Goal: Check status

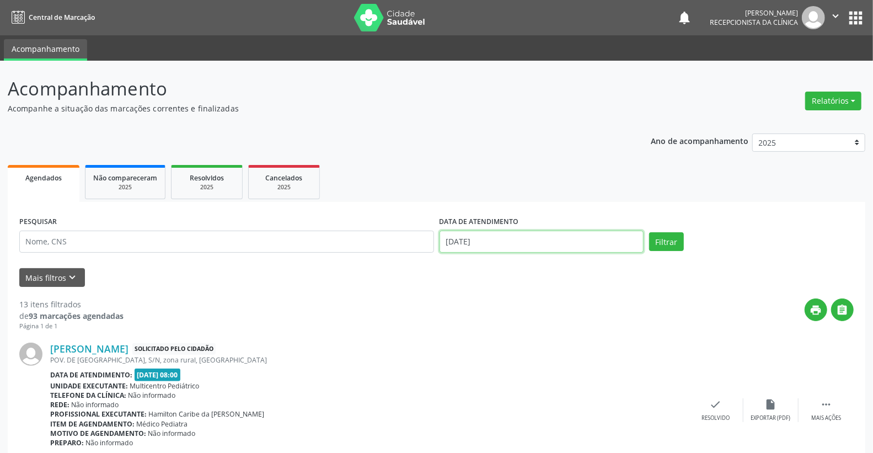
click at [557, 239] on input "[DATE]" at bounding box center [542, 242] width 205 height 22
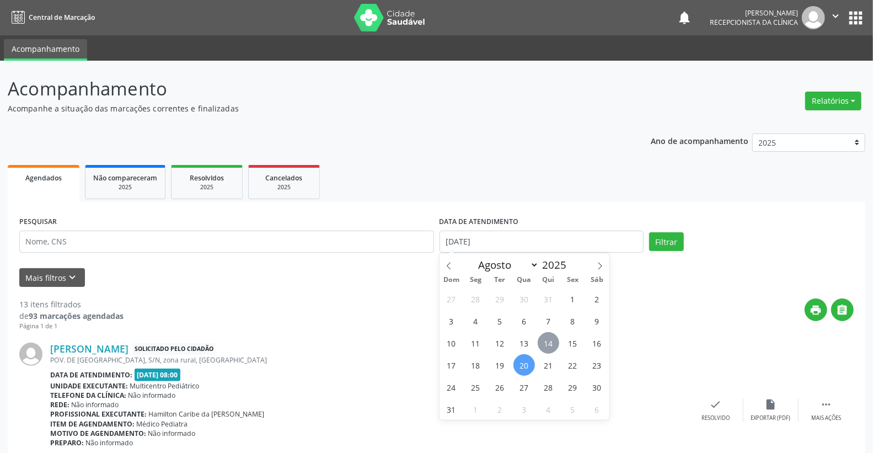
click at [553, 337] on span "14" at bounding box center [549, 343] width 22 height 22
type input "[DATE]"
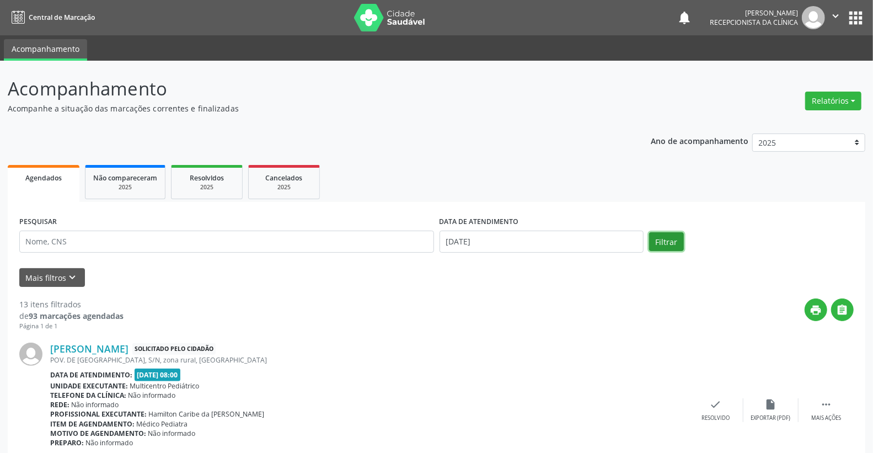
click at [667, 244] on button "Filtrar" at bounding box center [666, 241] width 35 height 19
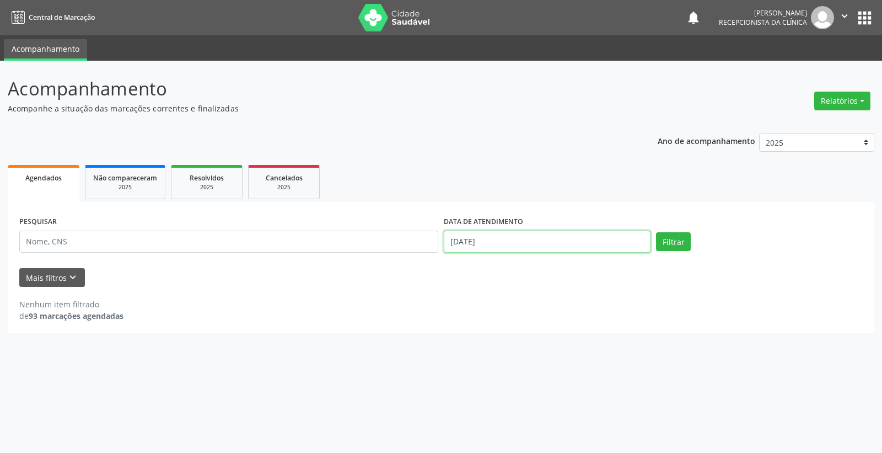
click at [543, 236] on input "[DATE]" at bounding box center [547, 242] width 207 height 22
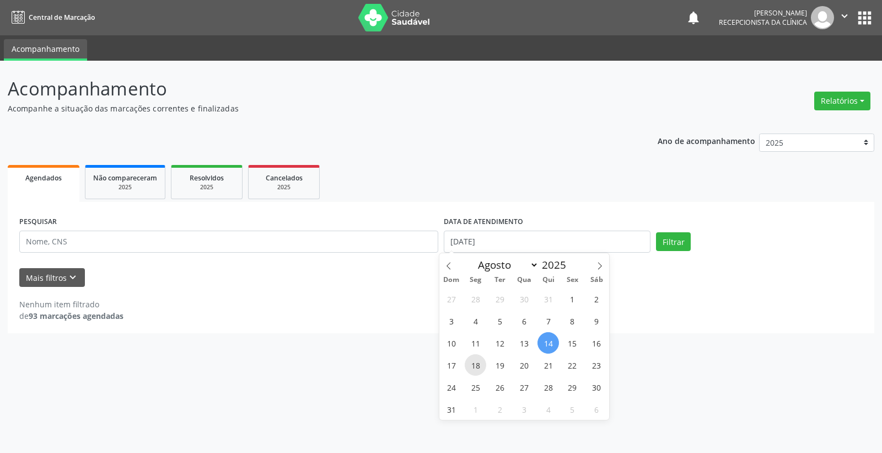
click at [482, 364] on span "18" at bounding box center [476, 365] width 22 height 22
type input "[DATE]"
click at [482, 364] on span "18" at bounding box center [476, 365] width 22 height 22
click at [684, 241] on button "Filtrar" at bounding box center [673, 241] width 35 height 19
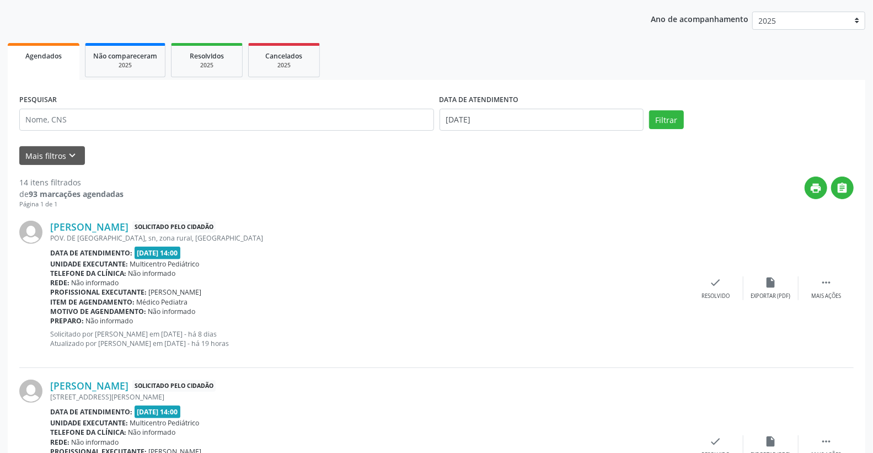
scroll to position [122, 0]
click at [519, 115] on input "[DATE]" at bounding box center [542, 119] width 205 height 22
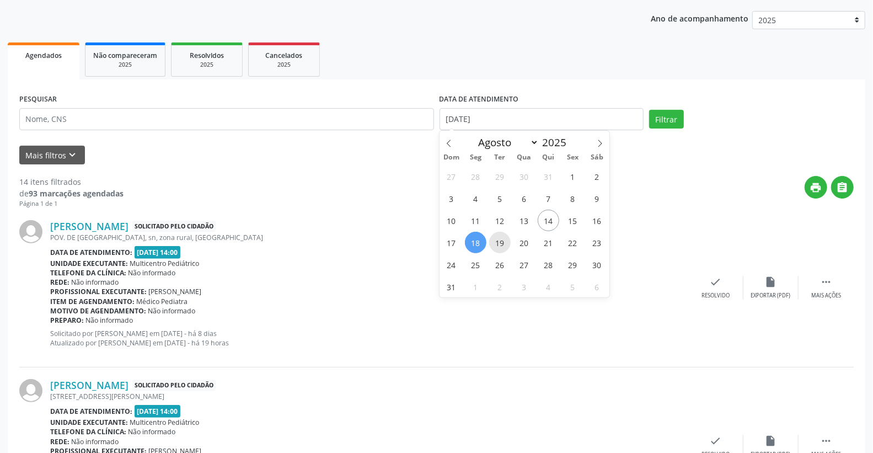
click at [500, 244] on span "19" at bounding box center [500, 243] width 22 height 22
type input "[DATE]"
click at [500, 244] on span "19" at bounding box center [500, 243] width 22 height 22
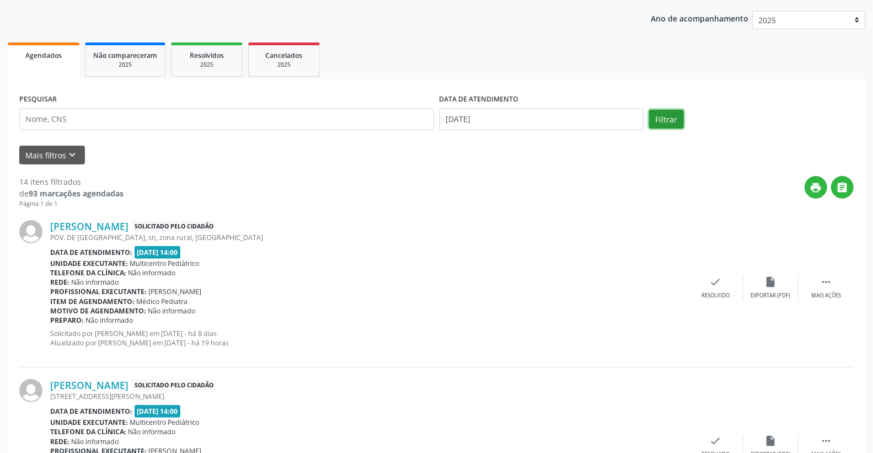
click at [655, 123] on button "Filtrar" at bounding box center [666, 119] width 35 height 19
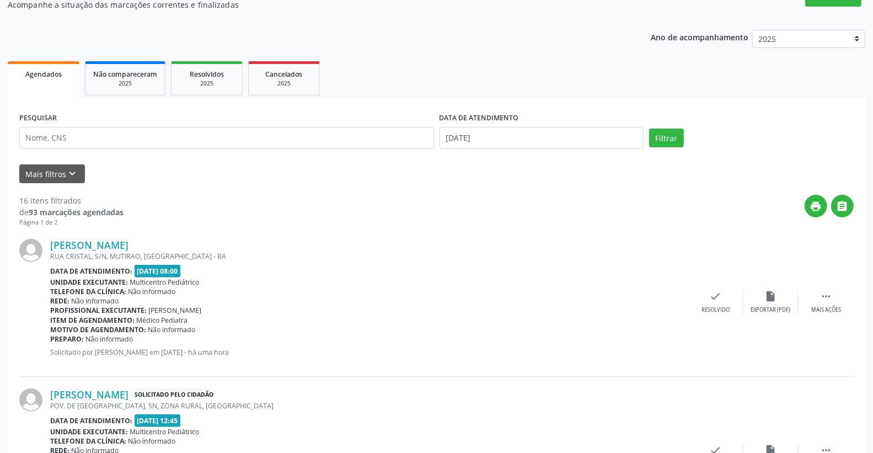
scroll to position [0, 0]
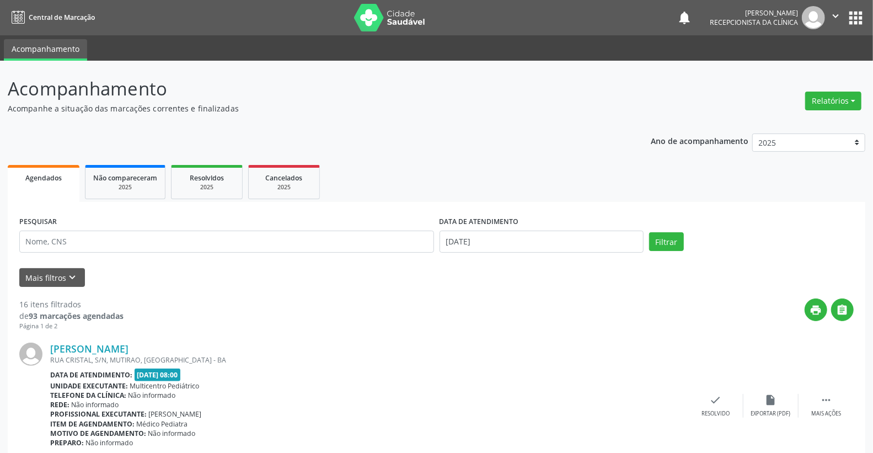
drag, startPoint x: 494, startPoint y: 228, endPoint x: 504, endPoint y: 233, distance: 10.9
click at [495, 229] on label "DATA DE ATENDIMENTO" at bounding box center [479, 221] width 79 height 17
click at [507, 237] on input "[DATE]" at bounding box center [542, 242] width 205 height 22
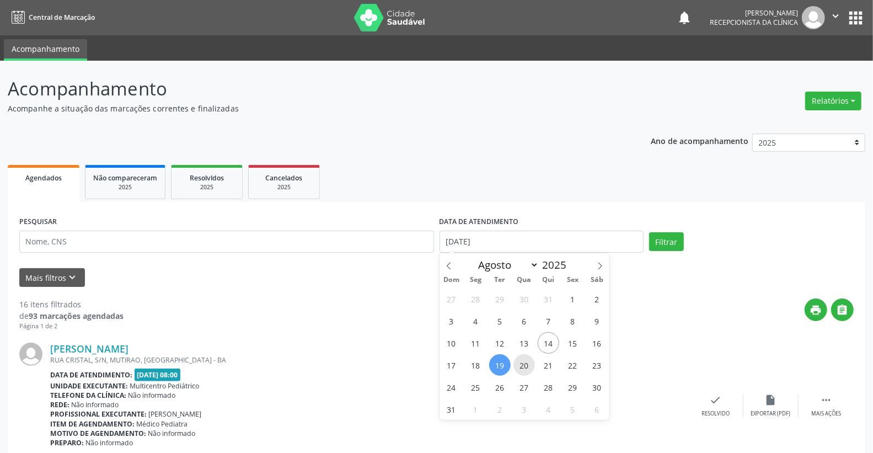
click at [522, 362] on span "20" at bounding box center [524, 365] width 22 height 22
type input "[DATE]"
click at [522, 362] on span "20" at bounding box center [524, 365] width 22 height 22
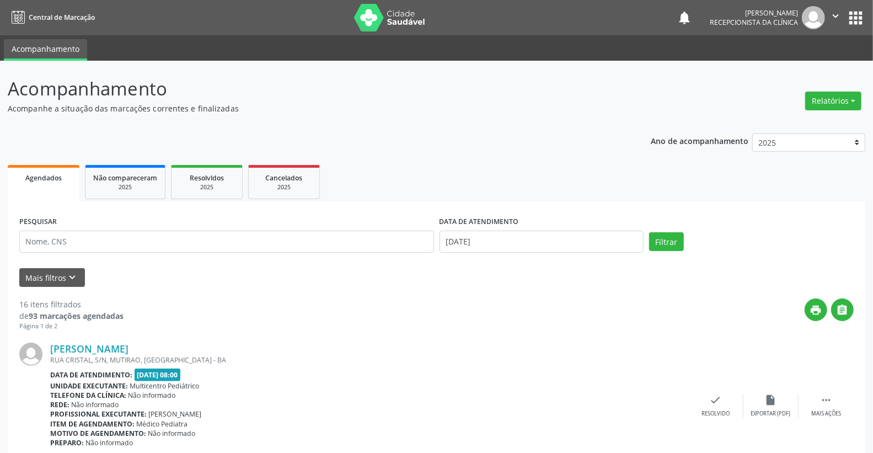
click at [673, 231] on div "PESQUISAR DATA DE ATENDIMENTO [DATE] Filtrar" at bounding box center [437, 236] width 840 height 47
click at [669, 238] on button "Filtrar" at bounding box center [666, 241] width 35 height 19
click at [512, 252] on div "DATA DE ATENDIMENTO [DATE]" at bounding box center [542, 236] width 210 height 47
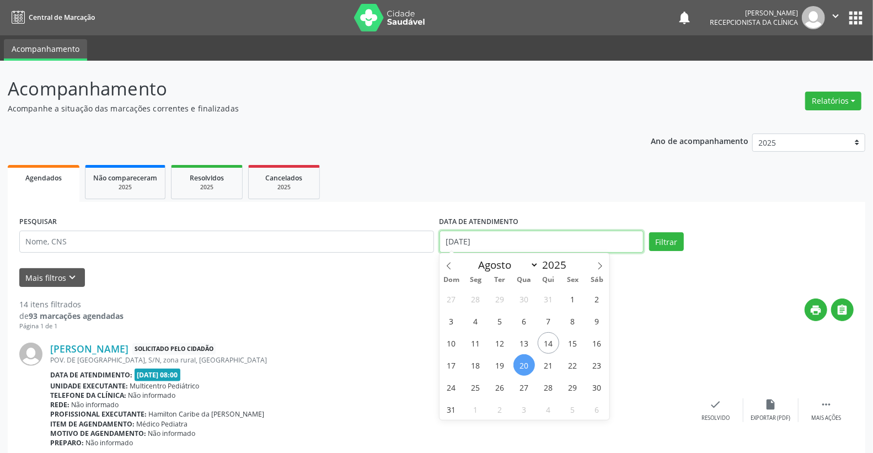
click at [516, 242] on input "[DATE]" at bounding box center [542, 242] width 205 height 22
click at [553, 366] on span "21" at bounding box center [549, 365] width 22 height 22
type input "[DATE]"
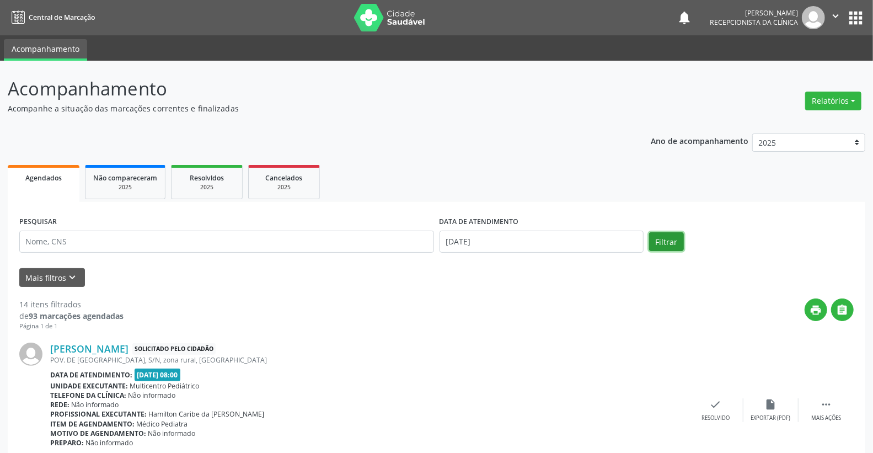
click at [665, 249] on button "Filtrar" at bounding box center [666, 241] width 35 height 19
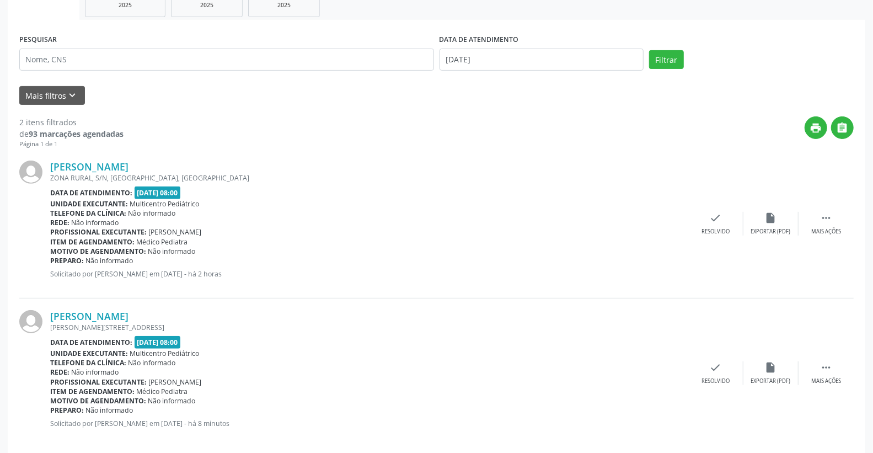
scroll to position [195, 0]
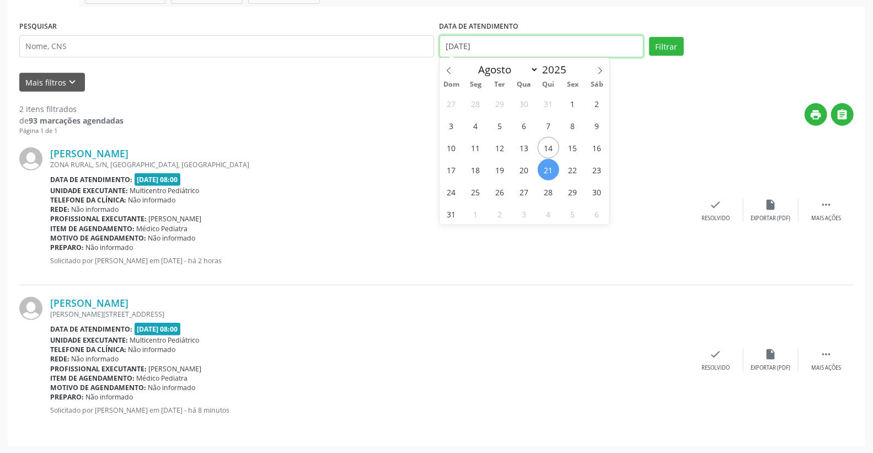
click at [492, 49] on input "[DATE]" at bounding box center [542, 46] width 205 height 22
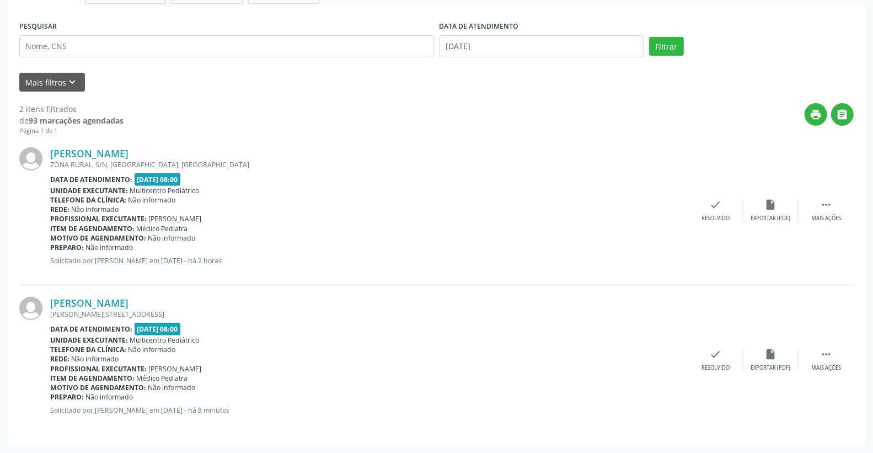
click at [315, 217] on div "Profissional executante: [PERSON_NAME]" at bounding box center [369, 218] width 638 height 9
click at [533, 40] on input "[DATE]" at bounding box center [542, 46] width 205 height 22
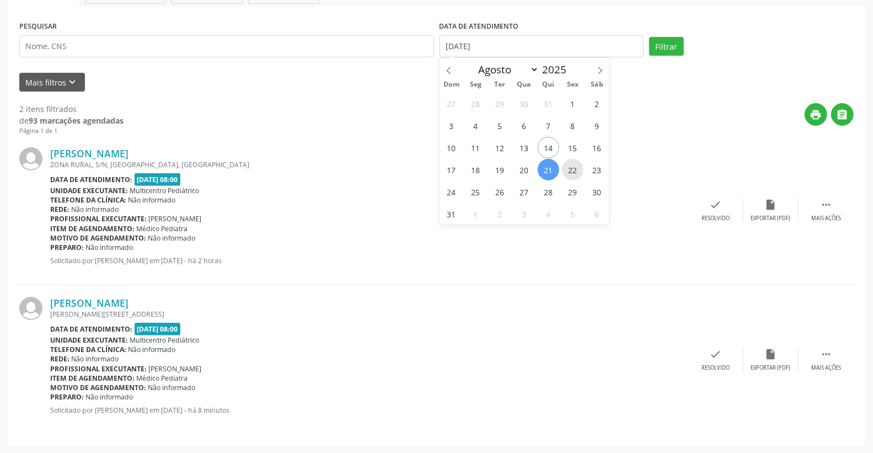
click at [566, 173] on span "22" at bounding box center [573, 170] width 22 height 22
type input "[DATE]"
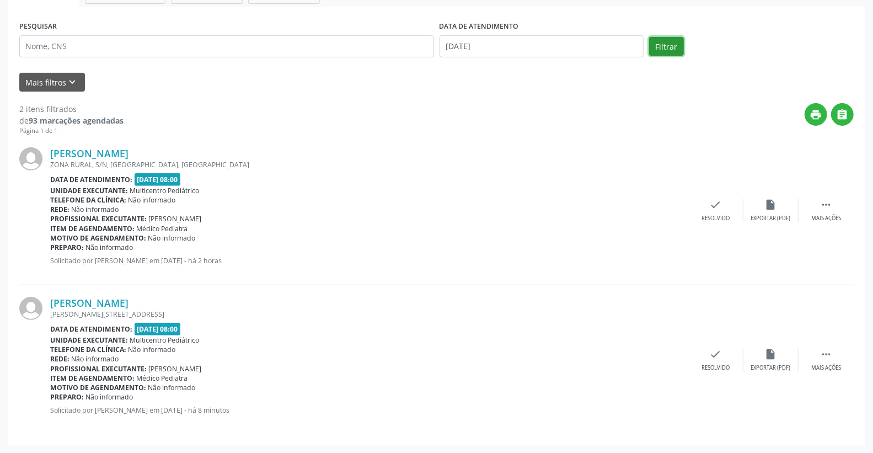
click at [660, 43] on button "Filtrar" at bounding box center [666, 46] width 35 height 19
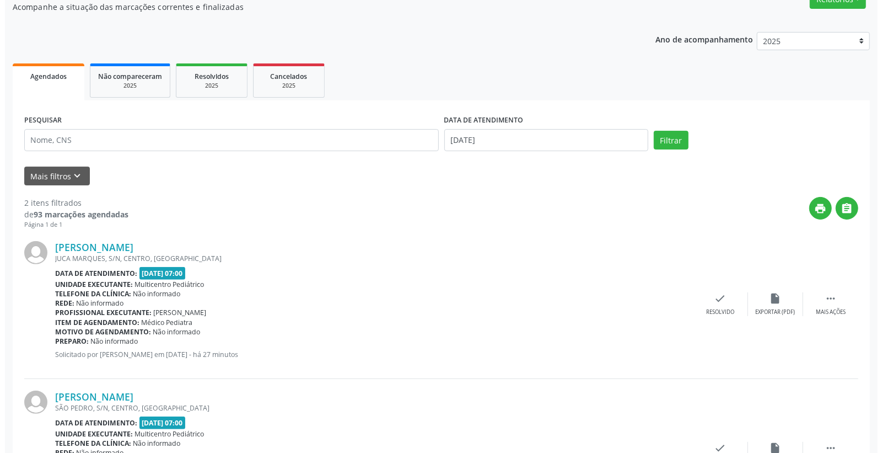
scroll to position [0, 0]
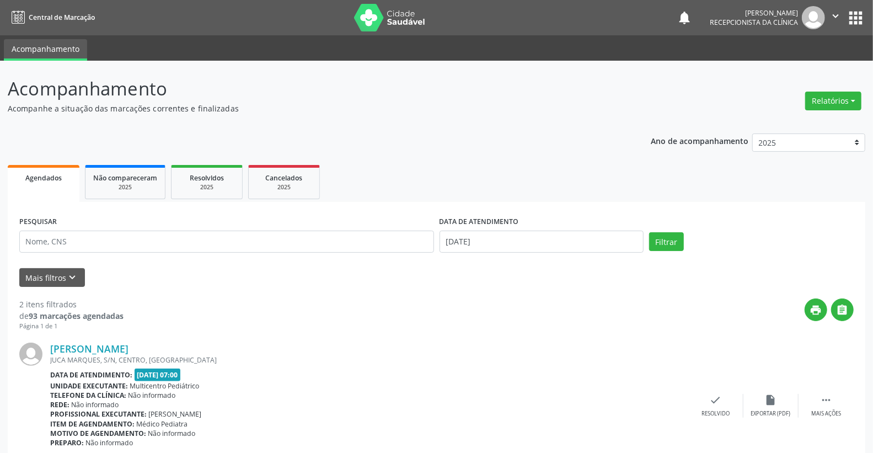
click at [538, 228] on div "DATA DE ATENDIMENTO" at bounding box center [542, 221] width 205 height 17
click at [525, 238] on input "[DATE]" at bounding box center [542, 242] width 205 height 22
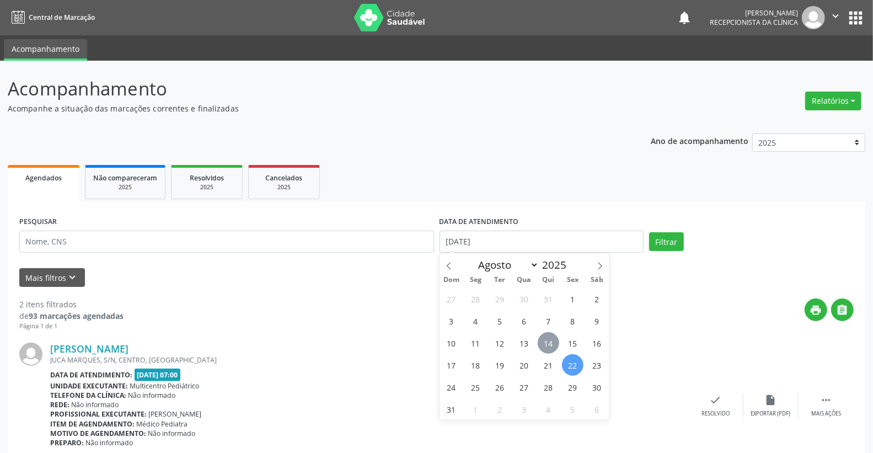
click at [547, 335] on span "14" at bounding box center [549, 343] width 22 height 22
type input "[DATE]"
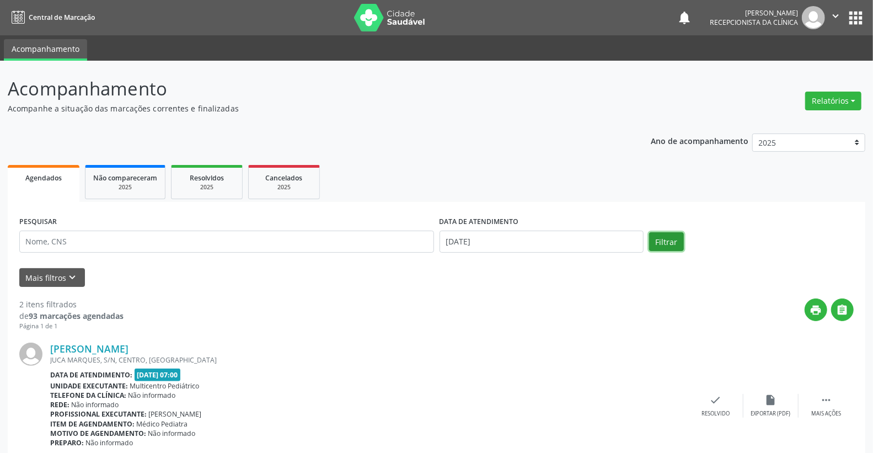
click at [677, 237] on button "Filtrar" at bounding box center [666, 241] width 35 height 19
